Goal: Subscribe to service/newsletter

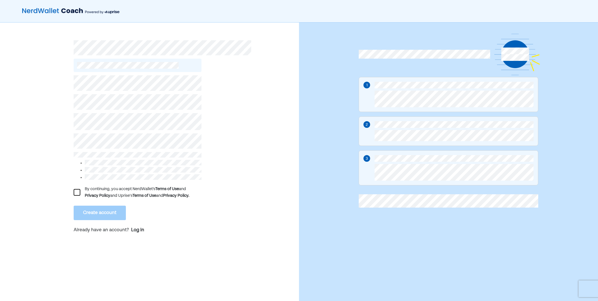
click at [77, 193] on div at bounding box center [77, 192] width 7 height 7
click at [105, 210] on button "Create account" at bounding box center [100, 213] width 52 height 14
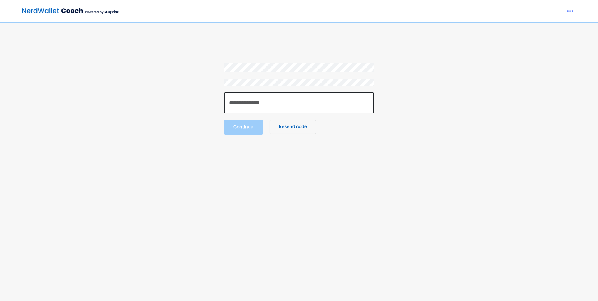
click at [294, 101] on input "number" at bounding box center [299, 102] width 150 height 21
type input "******"
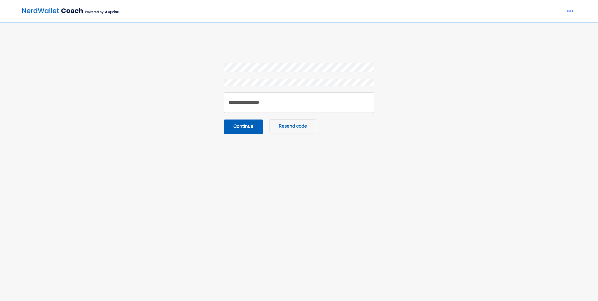
click at [245, 129] on button "Continue" at bounding box center [243, 127] width 39 height 14
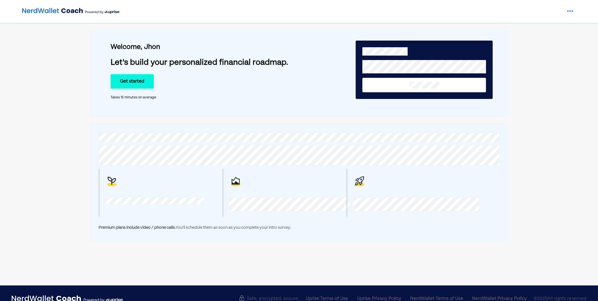
click at [130, 84] on button "Get started" at bounding box center [132, 81] width 43 height 14
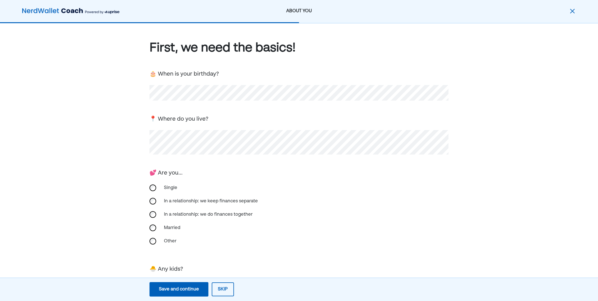
click at [153, 191] on div "Single" at bounding box center [299, 187] width 299 height 13
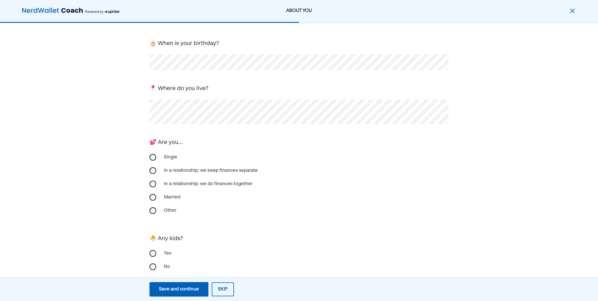
scroll to position [39, 0]
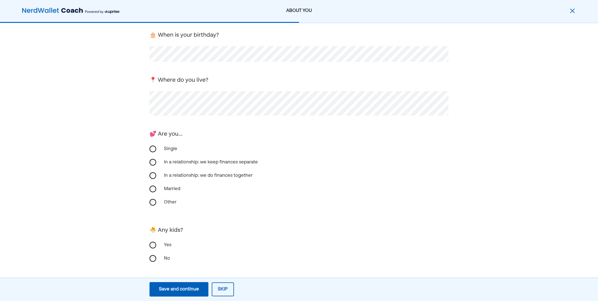
click at [188, 288] on div "Save and continue" at bounding box center [179, 289] width 40 height 7
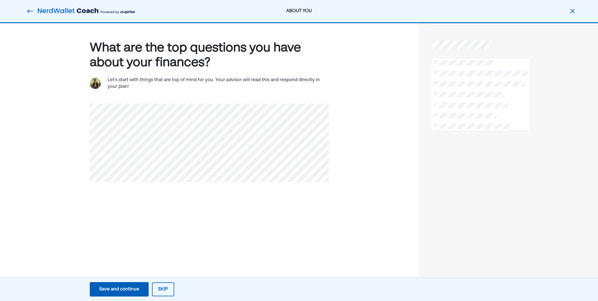
click at [124, 285] on button "Save and continue Save Save and continue" at bounding box center [119, 289] width 59 height 14
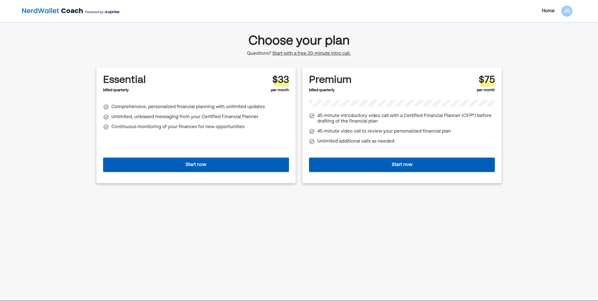
click at [526, 6] on div "Home JG" at bounding box center [484, 11] width 183 height 11
click at [207, 161] on button "Start now" at bounding box center [196, 165] width 186 height 14
drag, startPoint x: 328, startPoint y: 52, endPoint x: 309, endPoint y: 53, distance: 19.5
click at [307, 52] on span "Start with a free 20-minute intro call." at bounding box center [311, 53] width 78 height 4
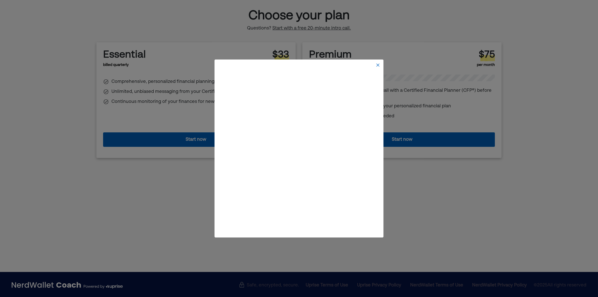
scroll to position [28, 0]
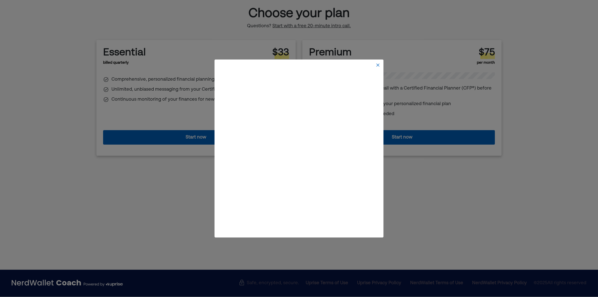
click at [377, 66] on img at bounding box center [378, 65] width 4 height 4
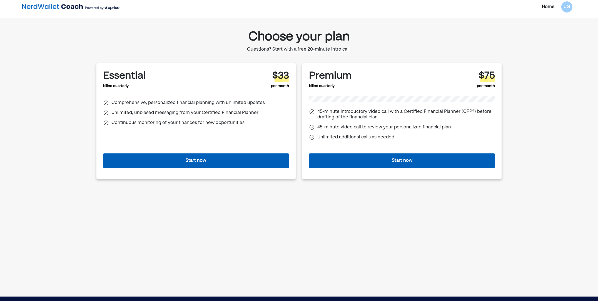
scroll to position [0, 0]
